Goal: Task Accomplishment & Management: Manage account settings

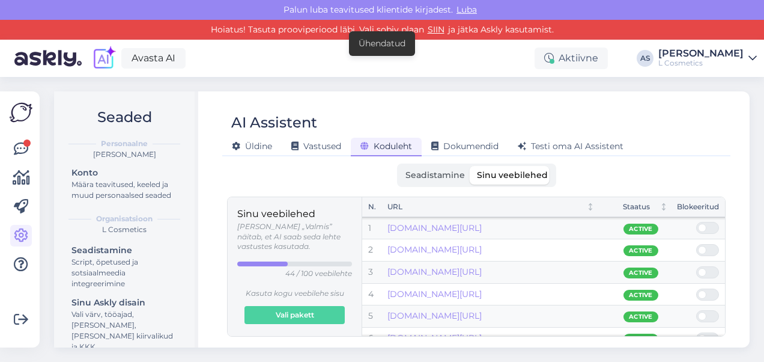
scroll to position [158, 0]
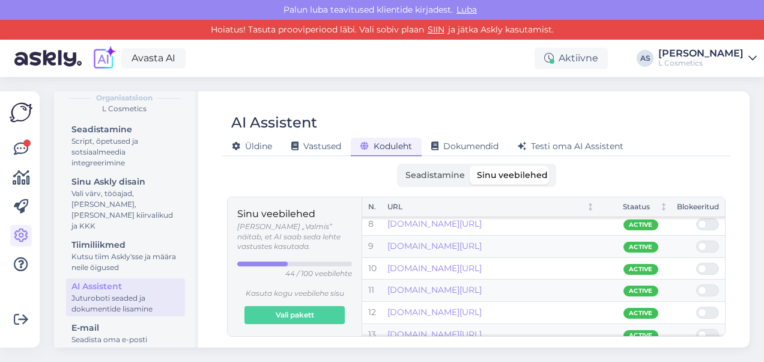
click at [671, 112] on div "AI Assistent" at bounding box center [470, 122] width 496 height 23
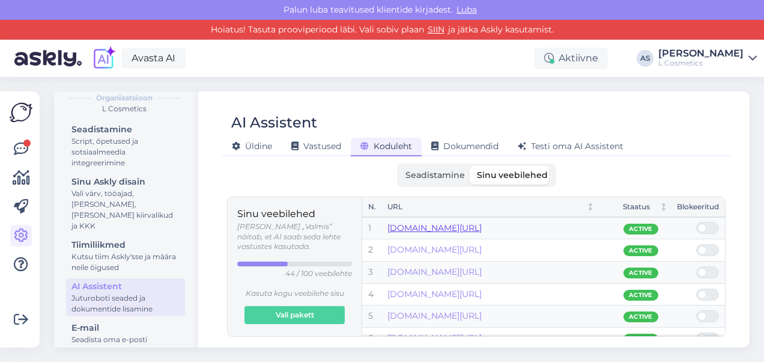
click at [482, 230] on link "[DOMAIN_NAME][URL]" at bounding box center [435, 227] width 94 height 11
click at [482, 249] on link "[DOMAIN_NAME][URL]" at bounding box center [435, 249] width 94 height 11
click at [482, 273] on link "[DOMAIN_NAME][URL]" at bounding box center [435, 271] width 94 height 11
click at [482, 293] on link "[DOMAIN_NAME][URL]" at bounding box center [435, 293] width 94 height 11
click at [463, 317] on link "lcosmetics.ee/antipjatno-100ml-plekieemaldaja-24tk-ams.html" at bounding box center [435, 315] width 94 height 11
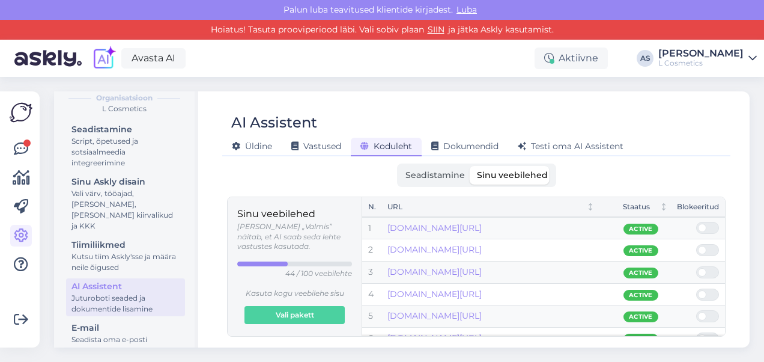
click at [706, 311] on div at bounding box center [708, 316] width 23 height 12
click at [697, 310] on input "checkbox" at bounding box center [697, 310] width 0 height 0
click at [438, 172] on span "Seadistamine" at bounding box center [436, 174] width 60 height 11
click at [400, 166] on input "Seadistamine" at bounding box center [400, 166] width 0 height 0
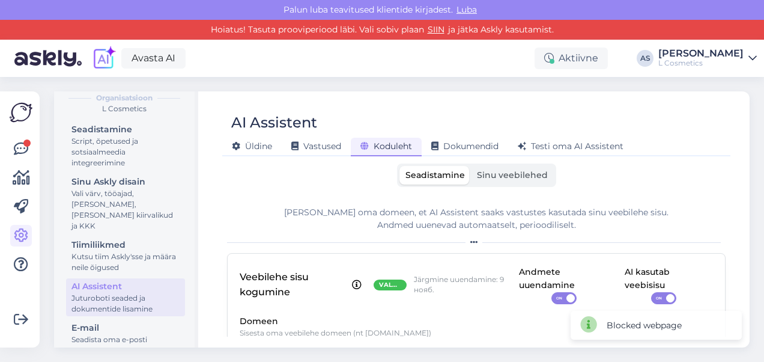
click at [510, 173] on span "Sinu veebilehed" at bounding box center [512, 174] width 71 height 11
click at [471, 166] on input "Sinu veebilehed" at bounding box center [471, 166] width 0 height 0
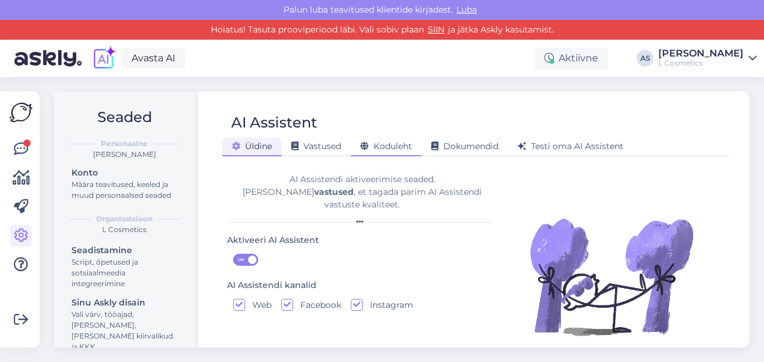
click at [386, 151] on div "Koduleht" at bounding box center [386, 147] width 71 height 19
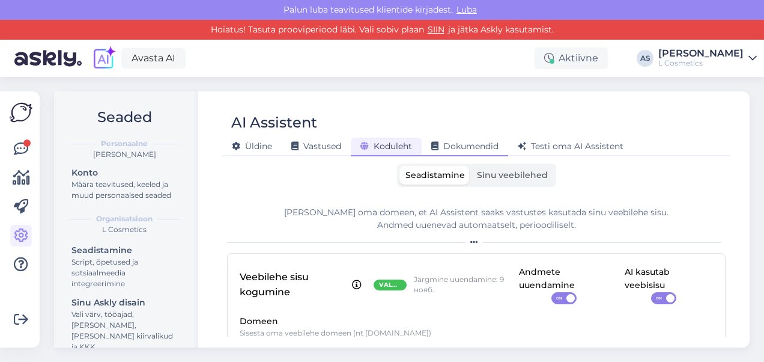
click at [472, 147] on span "Dokumendid" at bounding box center [465, 146] width 67 height 11
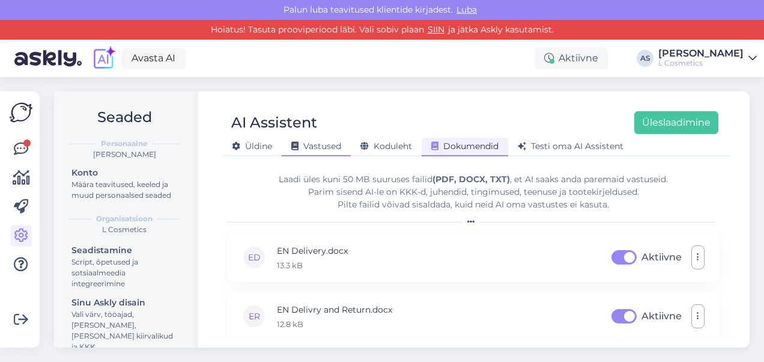
click at [307, 148] on span "Vastused" at bounding box center [316, 146] width 50 height 11
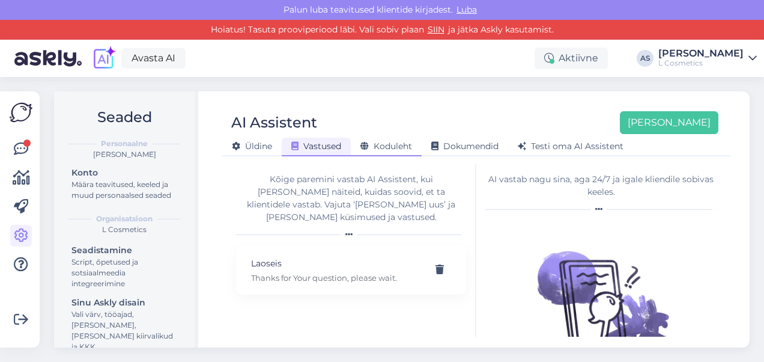
click at [407, 148] on span "Koduleht" at bounding box center [387, 146] width 52 height 11
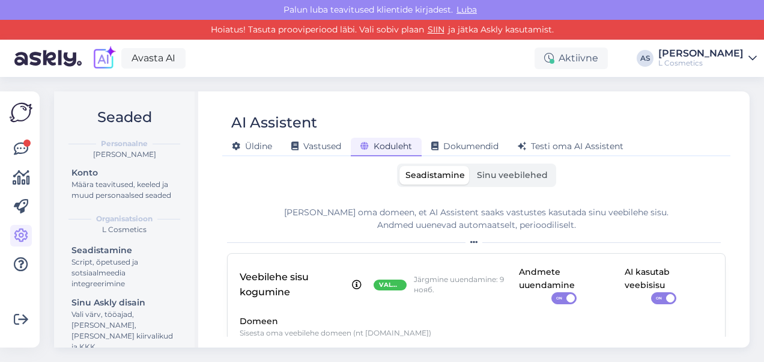
click at [499, 176] on span "Sinu veebilehed" at bounding box center [512, 174] width 71 height 11
click at [471, 166] on input "Sinu veebilehed" at bounding box center [471, 166] width 0 height 0
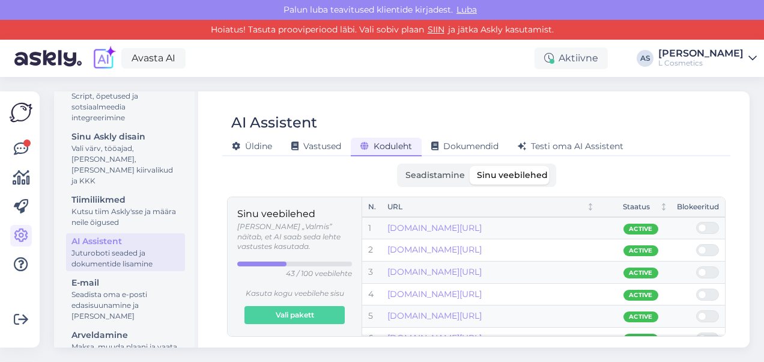
scroll to position [194, 0]
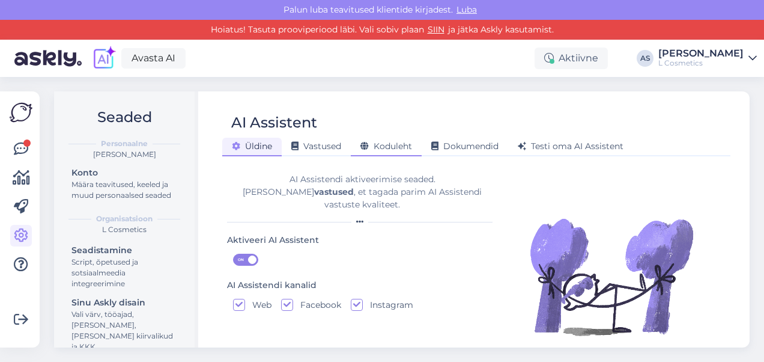
click at [383, 138] on div "Koduleht" at bounding box center [386, 147] width 71 height 19
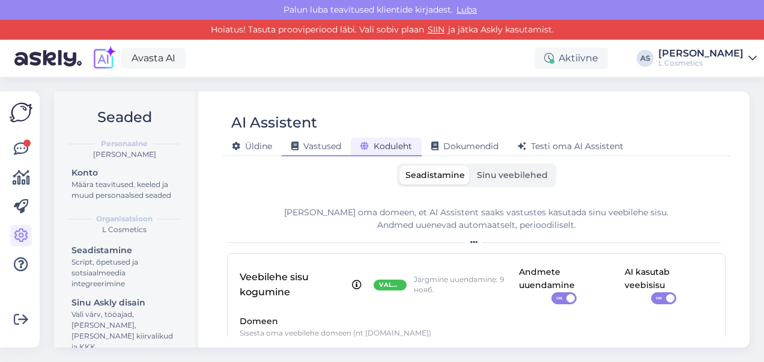
click at [323, 153] on div "Vastused" at bounding box center [316, 147] width 69 height 19
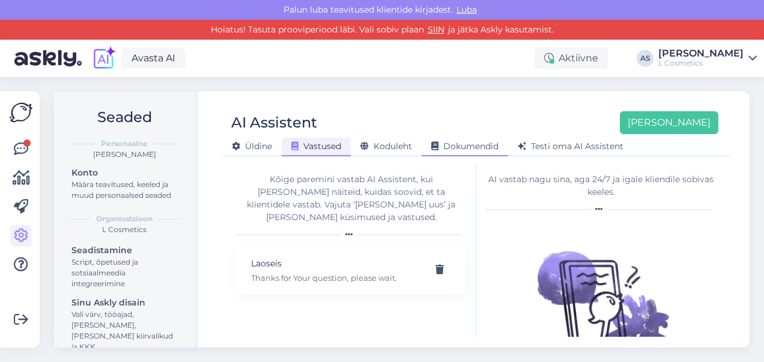
click at [468, 147] on span "Dokumendid" at bounding box center [465, 146] width 67 height 11
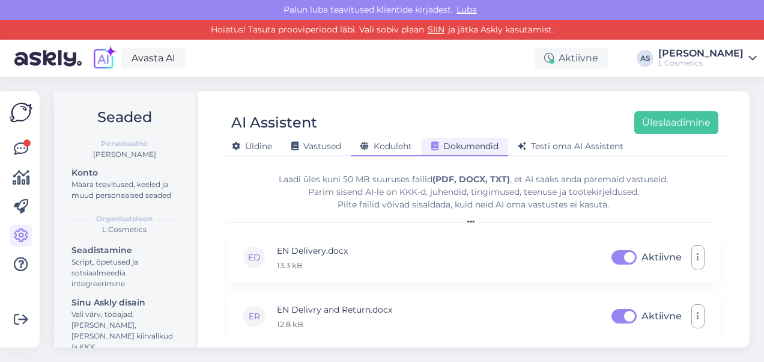
click at [395, 147] on span "Koduleht" at bounding box center [387, 146] width 52 height 11
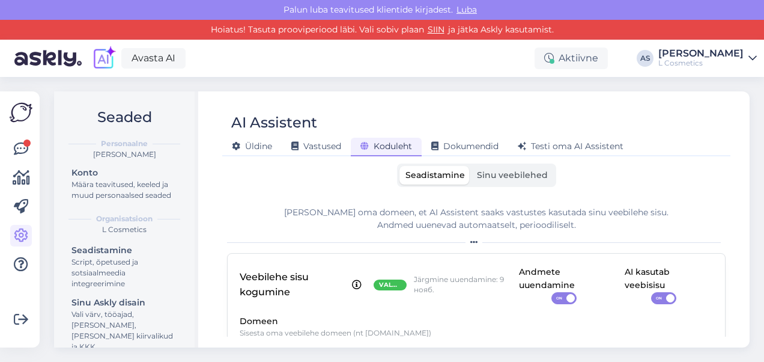
click at [502, 171] on span "Sinu veebilehed" at bounding box center [512, 174] width 71 height 11
click at [471, 166] on input "Sinu veebilehed" at bounding box center [471, 166] width 0 height 0
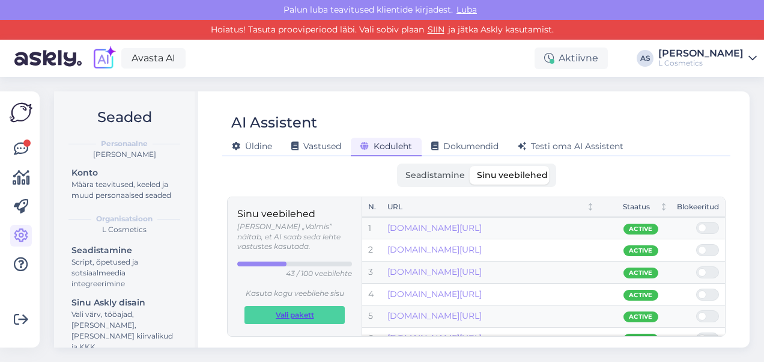
click at [294, 307] on span "Vali pakett" at bounding box center [295, 315] width 38 height 17
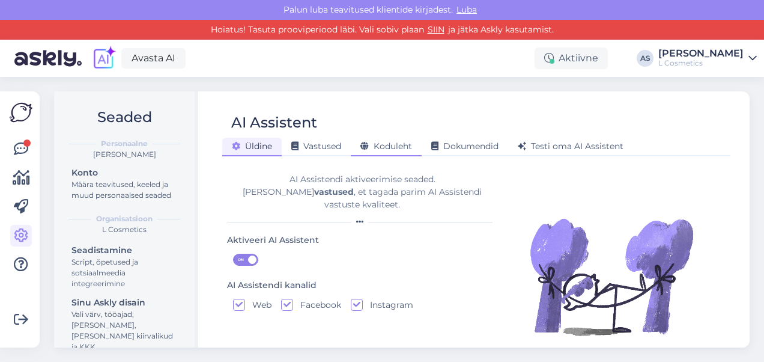
click at [403, 153] on div "Koduleht" at bounding box center [386, 147] width 71 height 19
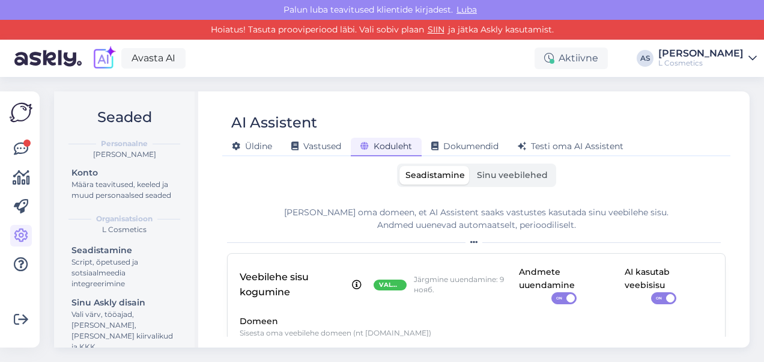
click at [498, 178] on span "Sinu veebilehed" at bounding box center [512, 174] width 71 height 11
click at [471, 166] on input "Sinu veebilehed" at bounding box center [471, 166] width 0 height 0
